Goal: Task Accomplishment & Management: Manage account settings

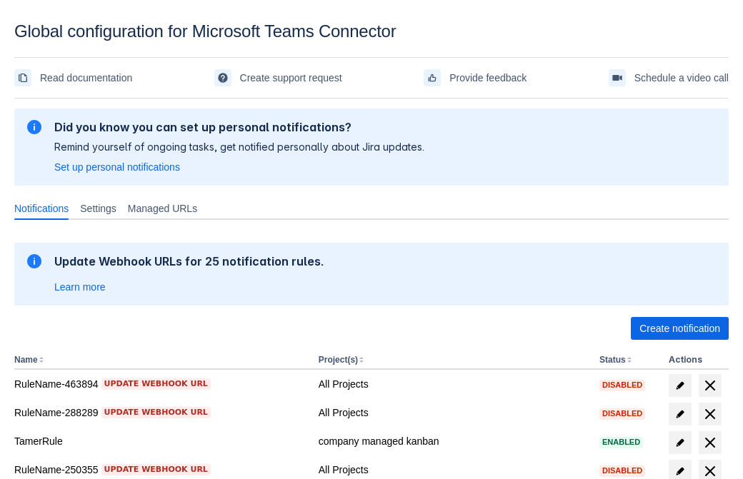
click at [679, 329] on span "Create notification" at bounding box center [679, 328] width 81 height 23
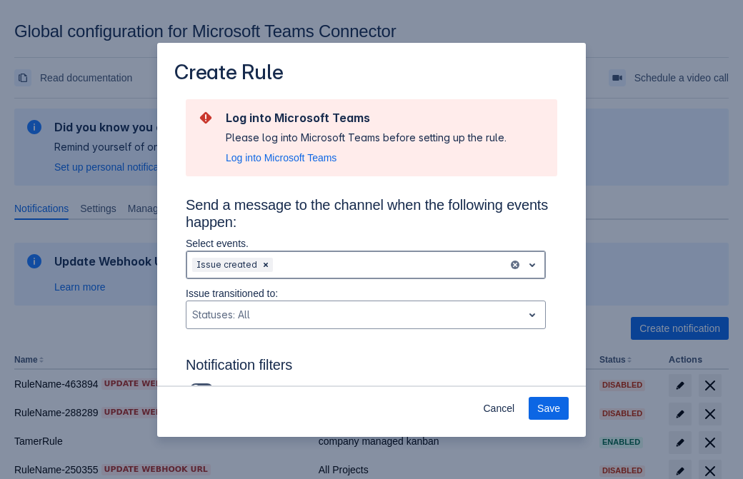
click at [366, 265] on div "Scrollable content" at bounding box center [389, 264] width 226 height 17
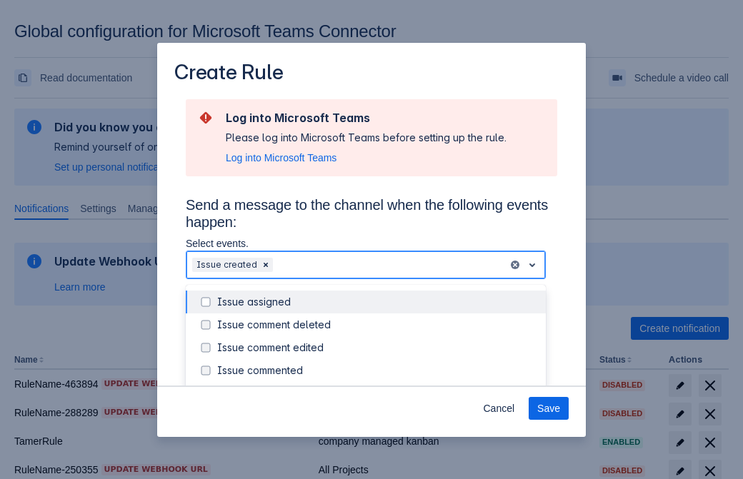
click at [377, 386] on div "Issue created" at bounding box center [377, 393] width 320 height 14
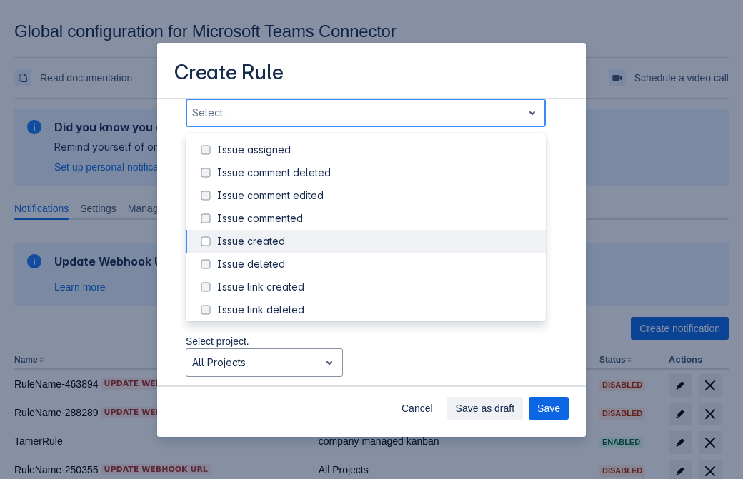
click at [377, 371] on div "Issue updated" at bounding box center [377, 378] width 320 height 14
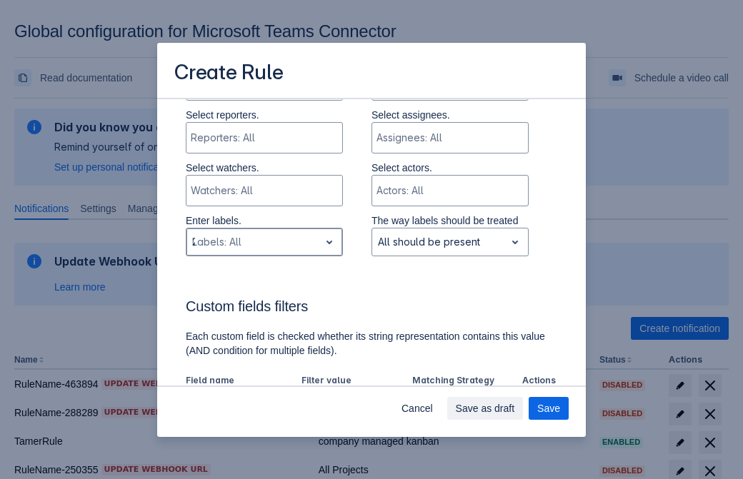
type input "269849_label"
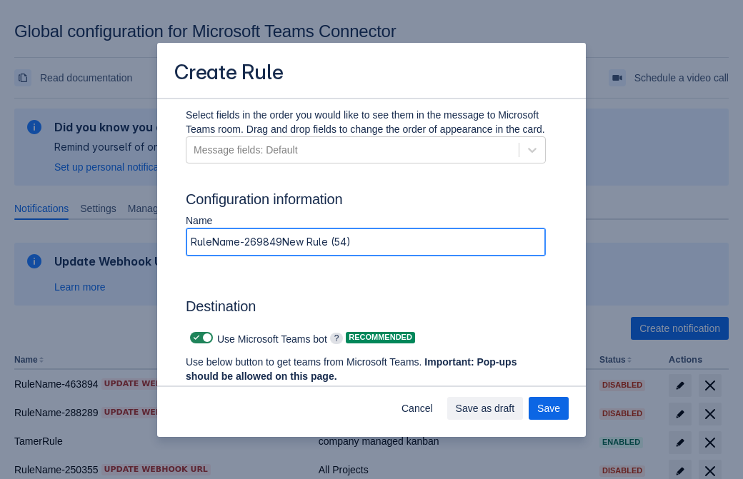
type input "RuleName-269849New Rule (54)"
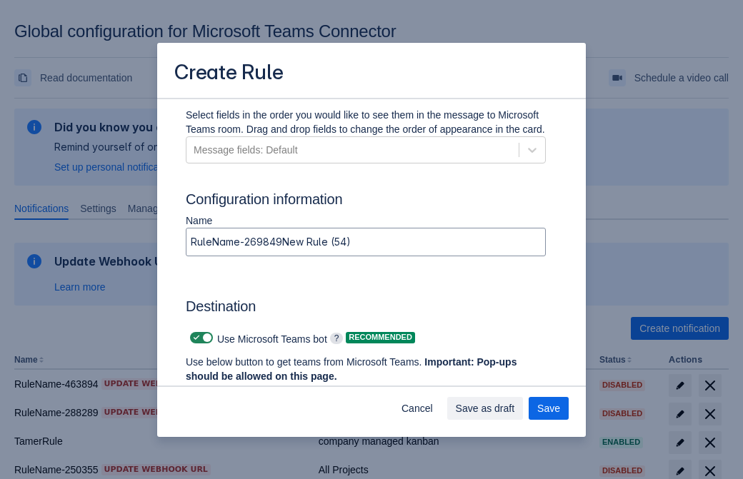
click at [194, 338] on span "Scrollable content" at bounding box center [196, 337] width 11 height 11
click at [194, 338] on input "Scrollable content" at bounding box center [194, 338] width 9 height 9
checkbox input "false"
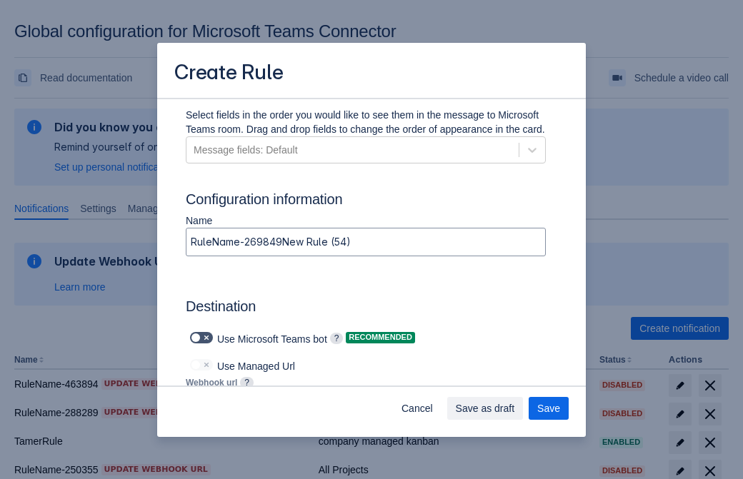
type input "https://prod-112.westeurope.logic.azure.com:443/workflows/bae959254738451b85002…"
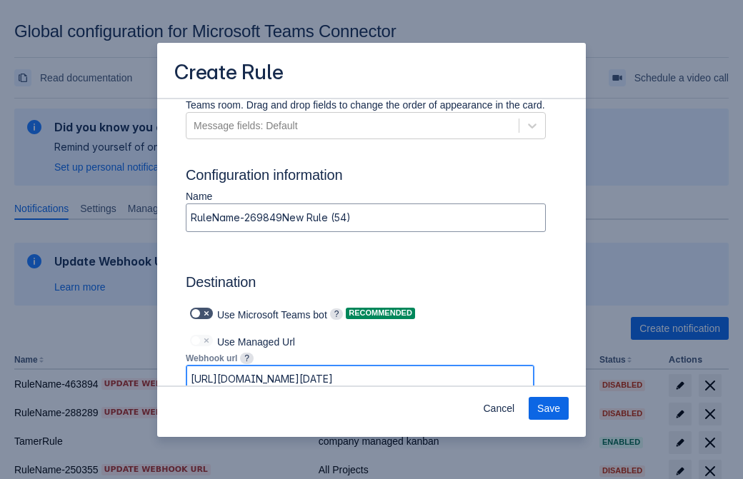
click at [549, 409] on span "Save" at bounding box center [548, 408] width 23 height 23
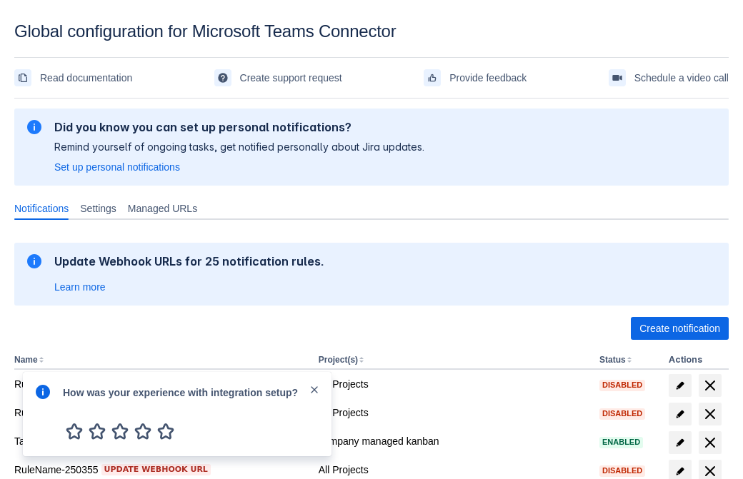
click at [46, 402] on div at bounding box center [42, 414] width 17 height 61
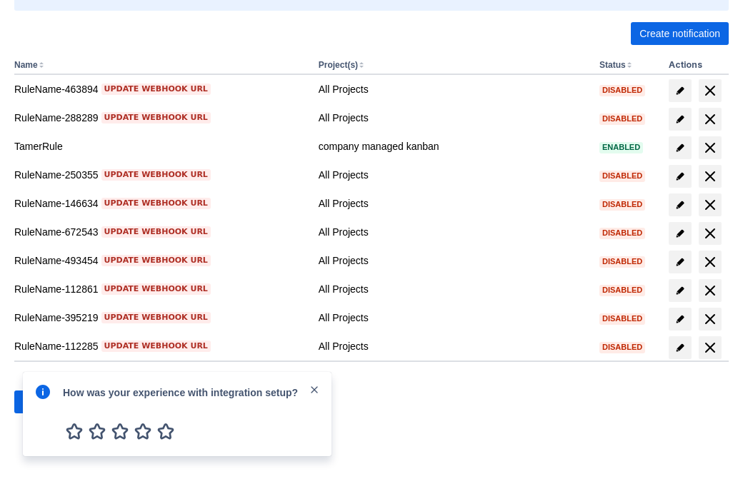
click at [46, 402] on div at bounding box center [42, 414] width 17 height 61
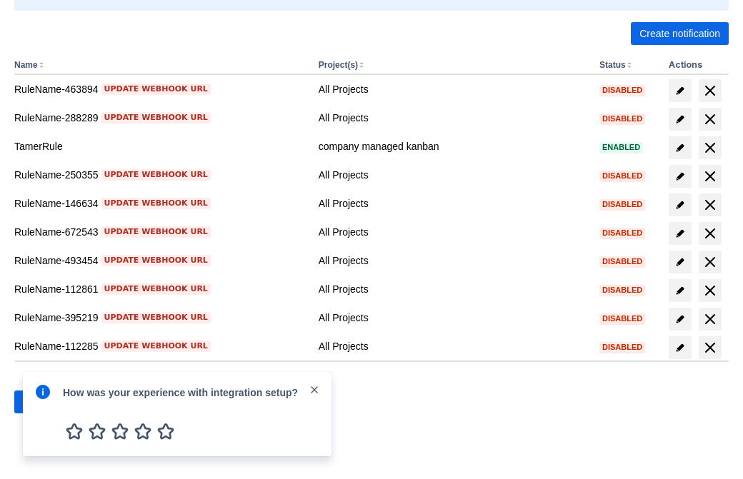
click at [46, 402] on div at bounding box center [42, 414] width 17 height 61
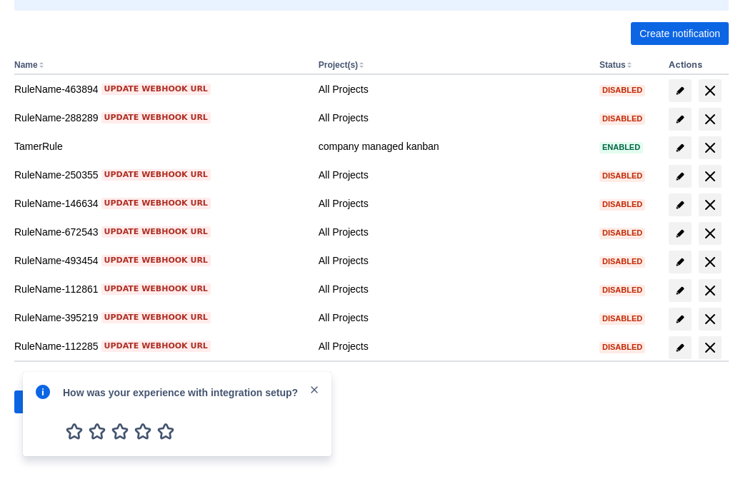
click at [46, 402] on div at bounding box center [42, 414] width 17 height 61
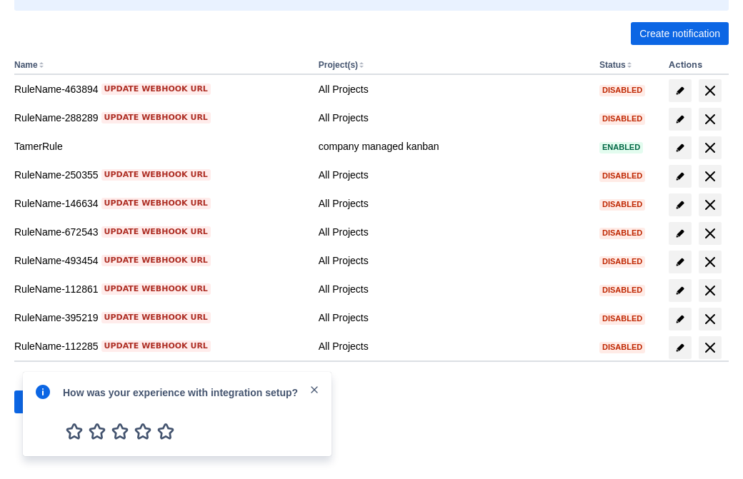
click at [46, 402] on div at bounding box center [42, 414] width 17 height 61
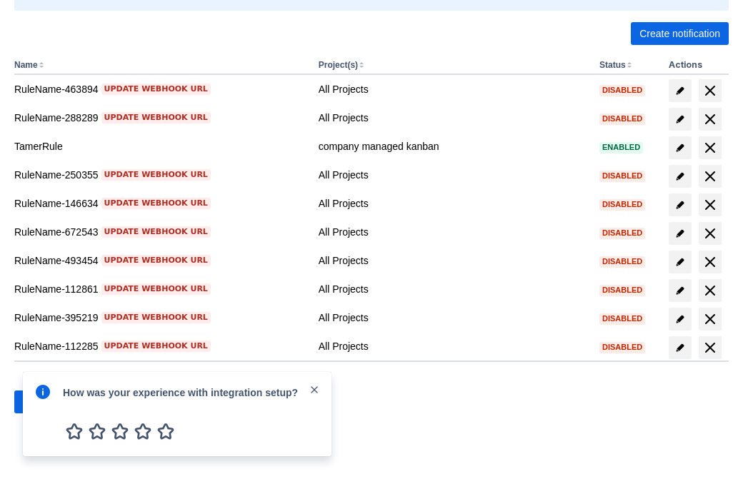
click at [46, 402] on div at bounding box center [42, 414] width 17 height 61
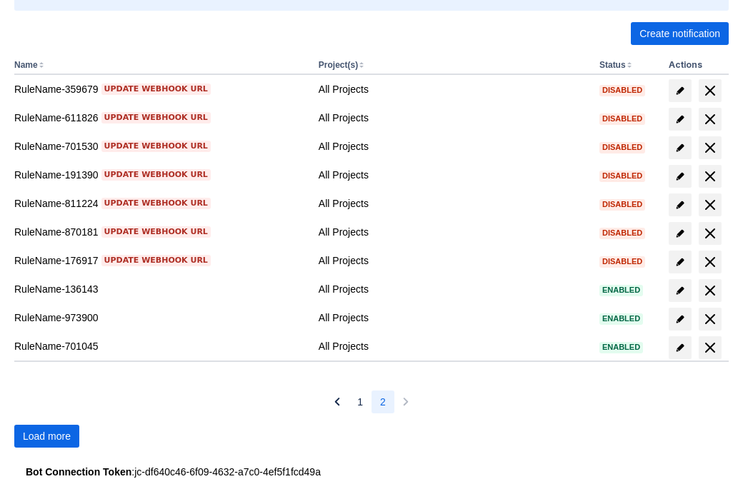
click at [46, 436] on span "Load more" at bounding box center [47, 436] width 48 height 23
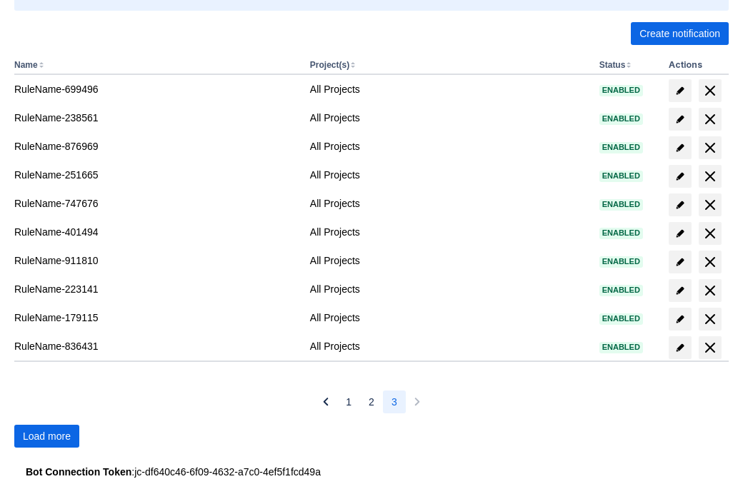
click at [46, 436] on span "Load more" at bounding box center [47, 436] width 48 height 23
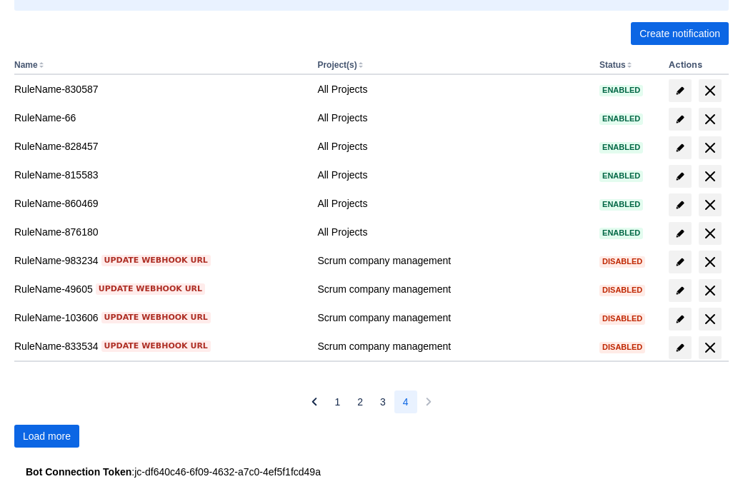
click at [46, 436] on span "Load more" at bounding box center [47, 436] width 48 height 23
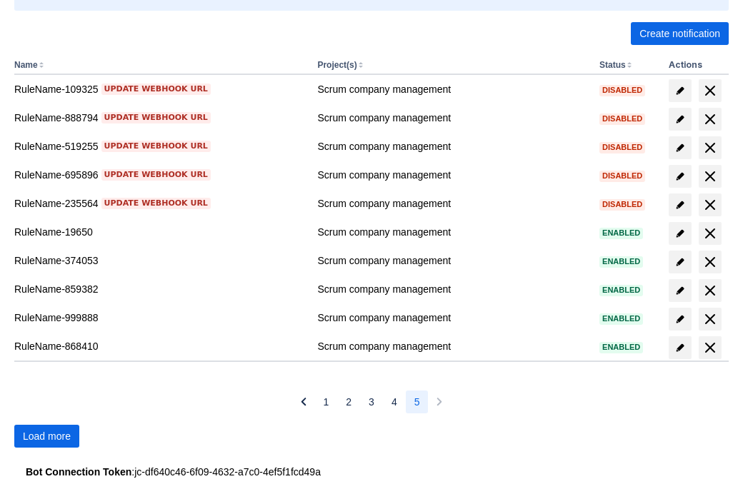
click at [46, 436] on span "Load more" at bounding box center [47, 436] width 48 height 23
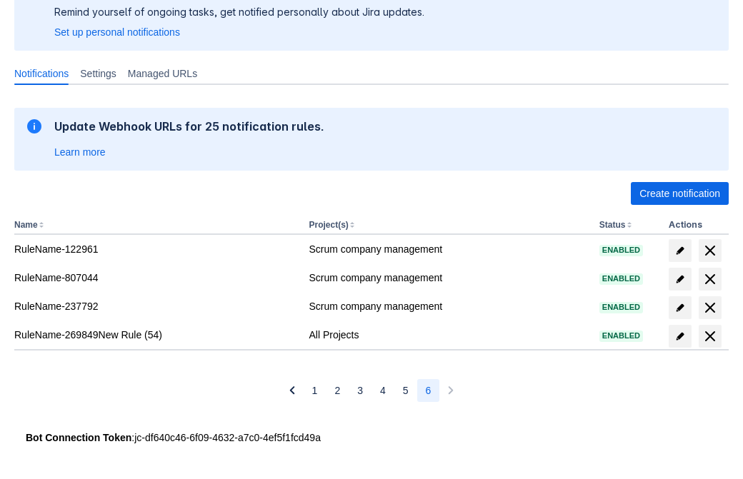
click at [709, 336] on span "delete" at bounding box center [710, 336] width 17 height 17
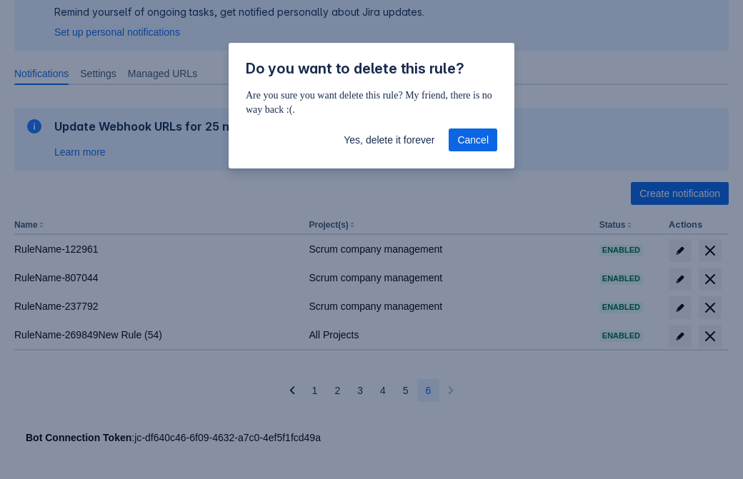
click at [389, 140] on span "Yes, delete it forever" at bounding box center [389, 140] width 91 height 23
